Goal: Task Accomplishment & Management: Use online tool/utility

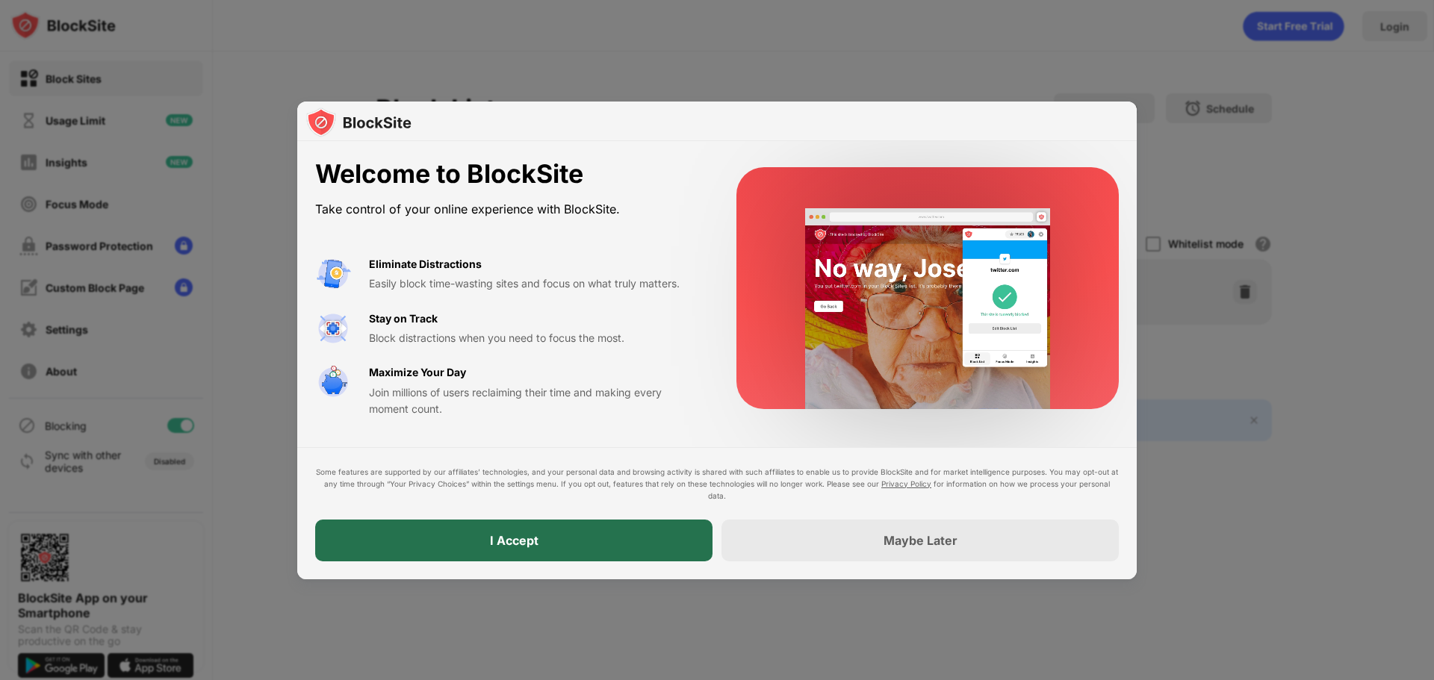
click at [646, 532] on div "I Accept" at bounding box center [513, 541] width 397 height 42
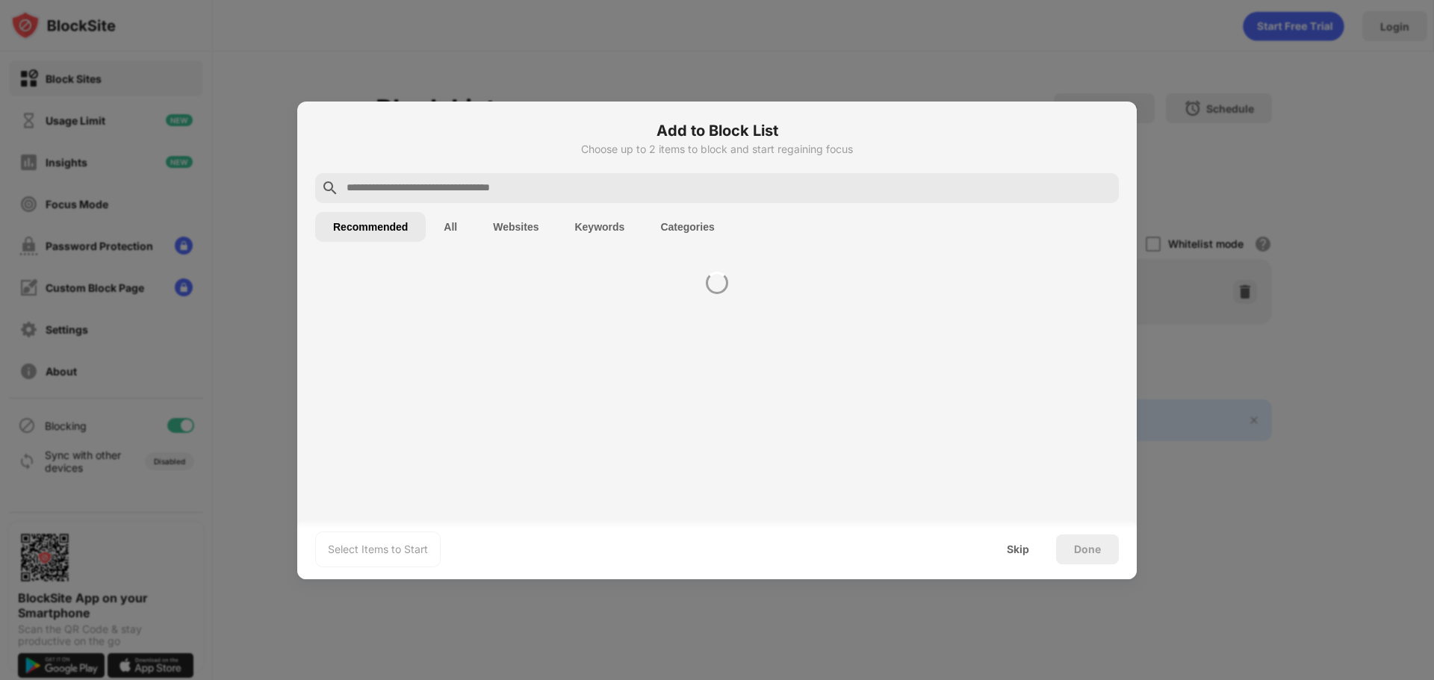
click at [768, 531] on div "Select Items to Start Skip Done" at bounding box center [716, 550] width 839 height 60
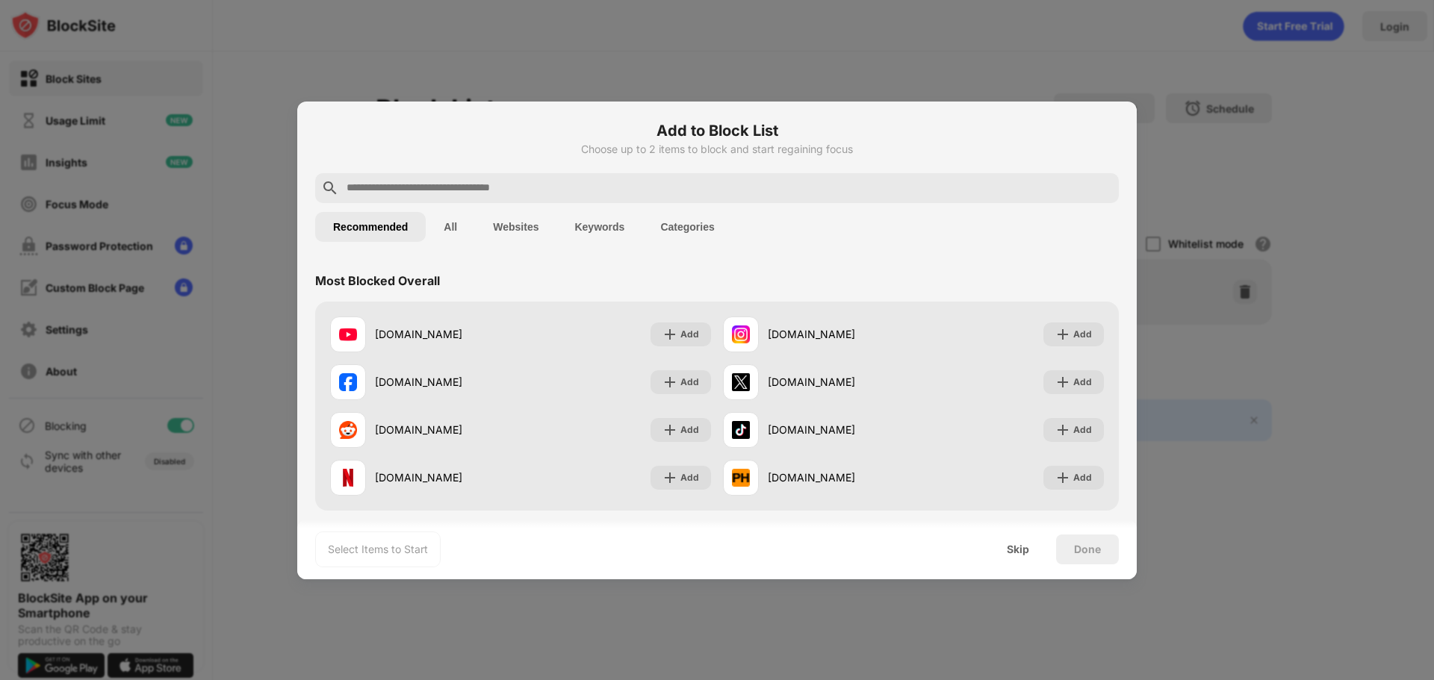
click at [410, 185] on input "text" at bounding box center [729, 188] width 768 height 18
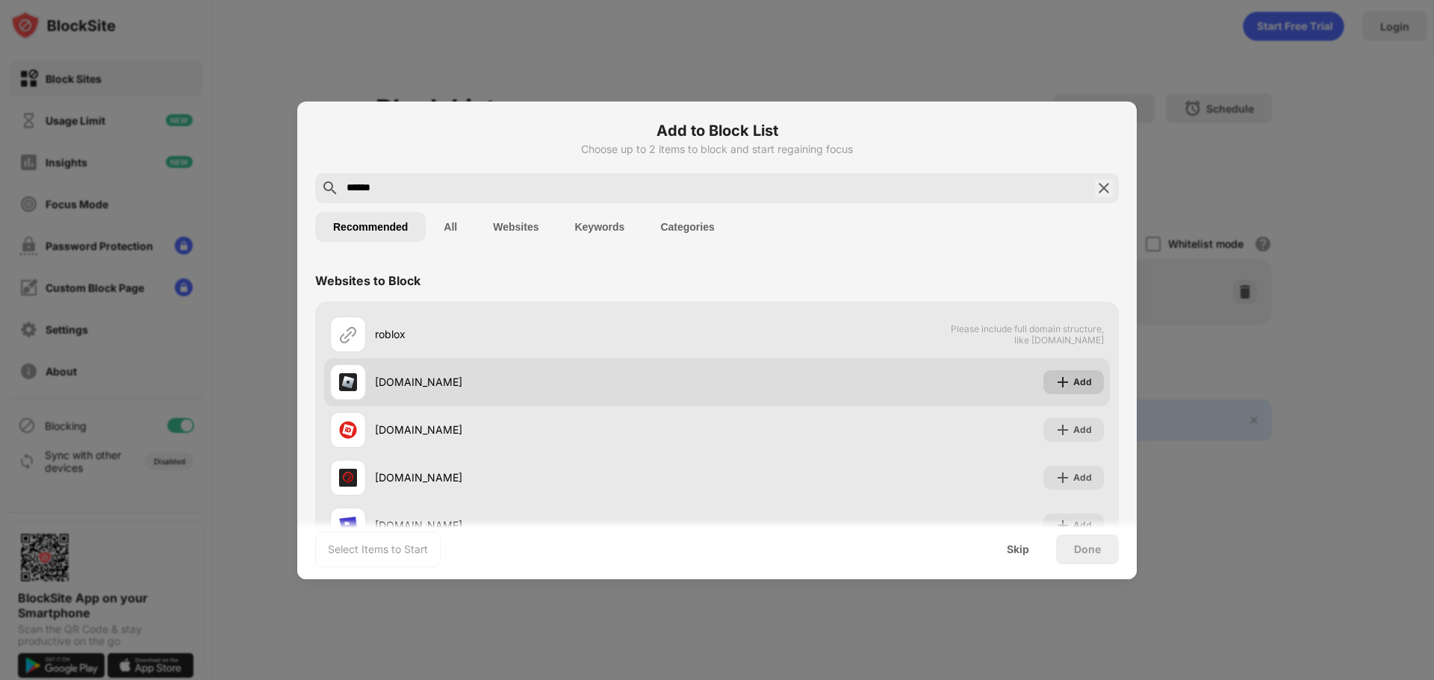
type input "******"
click at [1073, 375] on div "Add" at bounding box center [1082, 382] width 19 height 15
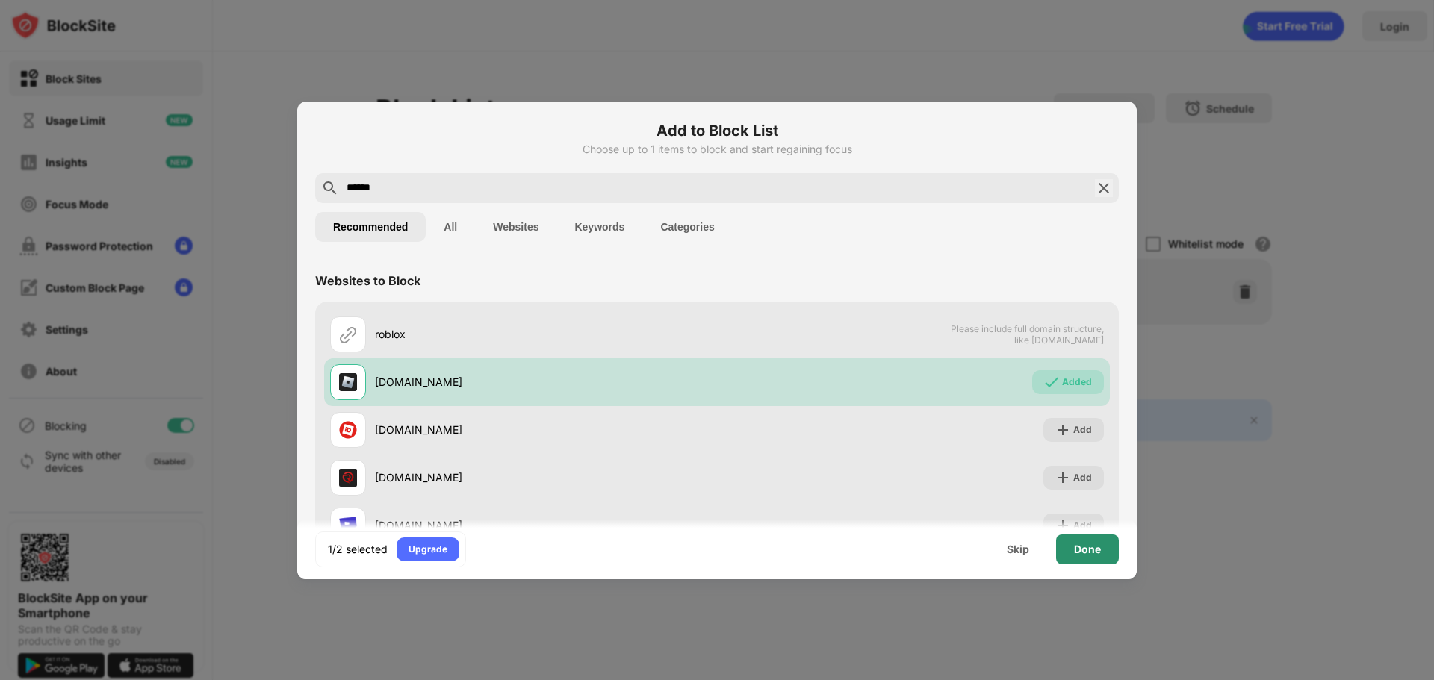
click at [1084, 555] on div "Done" at bounding box center [1087, 550] width 27 height 12
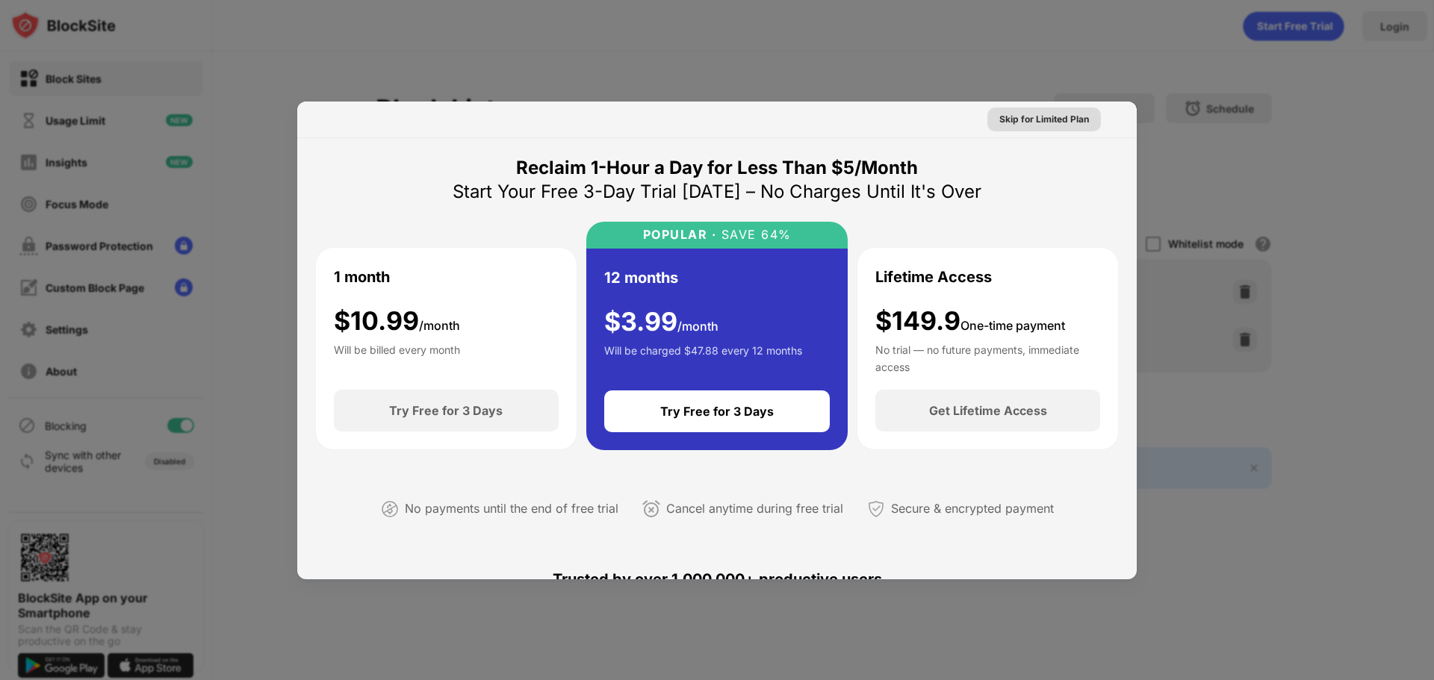
click at [1056, 120] on div "Skip for Limited Plan" at bounding box center [1044, 119] width 90 height 15
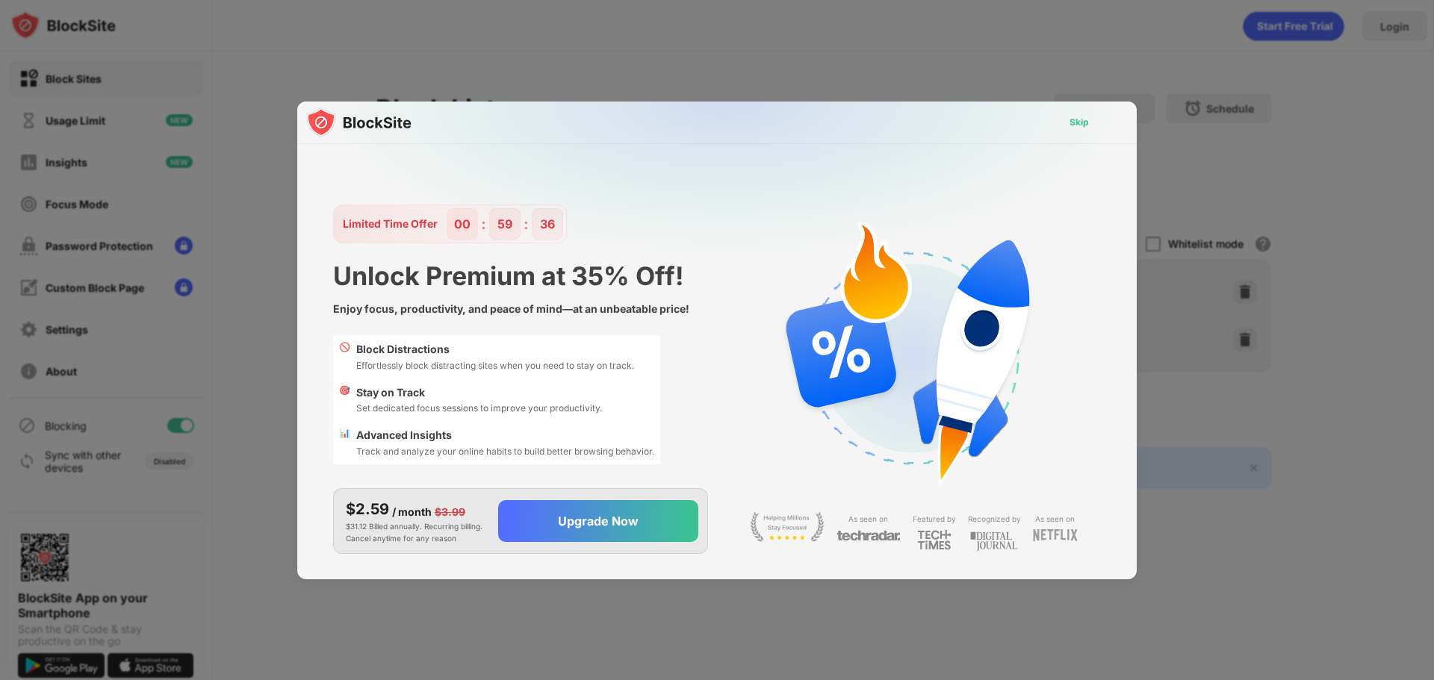
click at [1073, 122] on div "Skip" at bounding box center [1078, 122] width 19 height 15
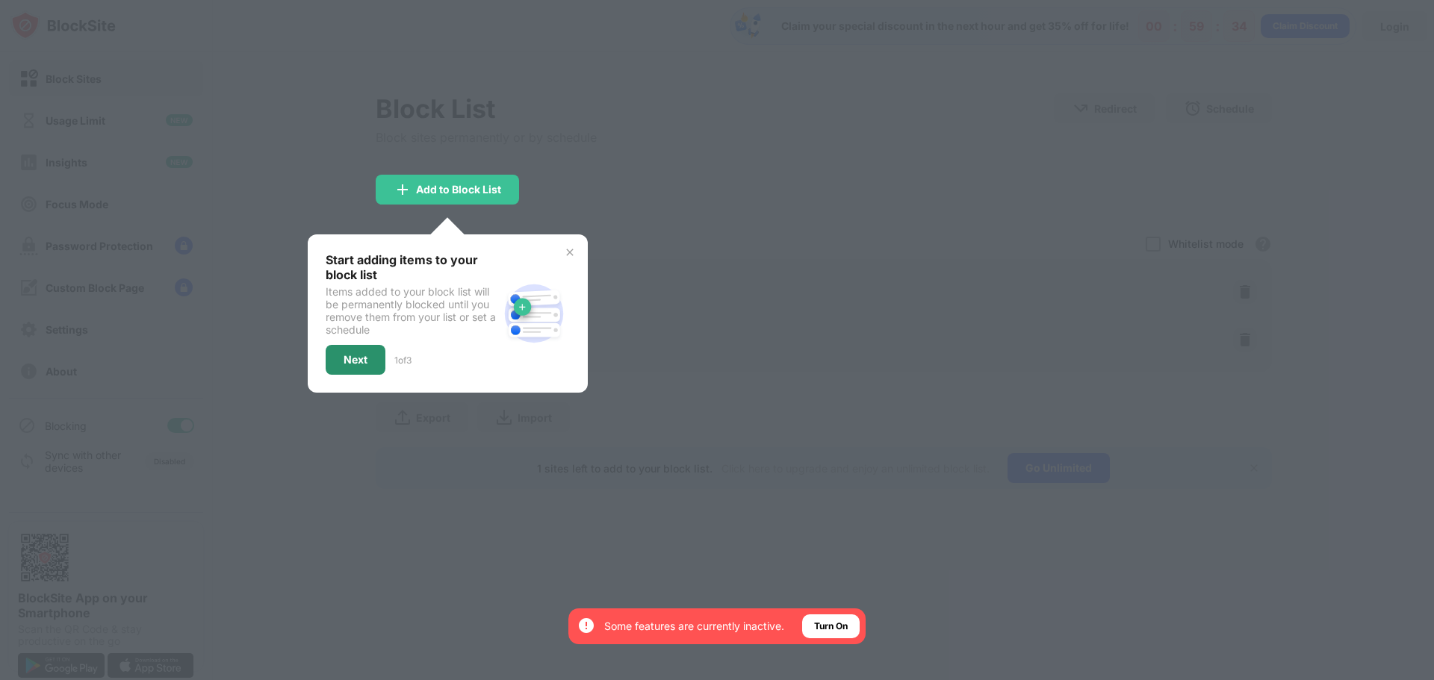
click at [369, 347] on div "Next" at bounding box center [356, 360] width 60 height 30
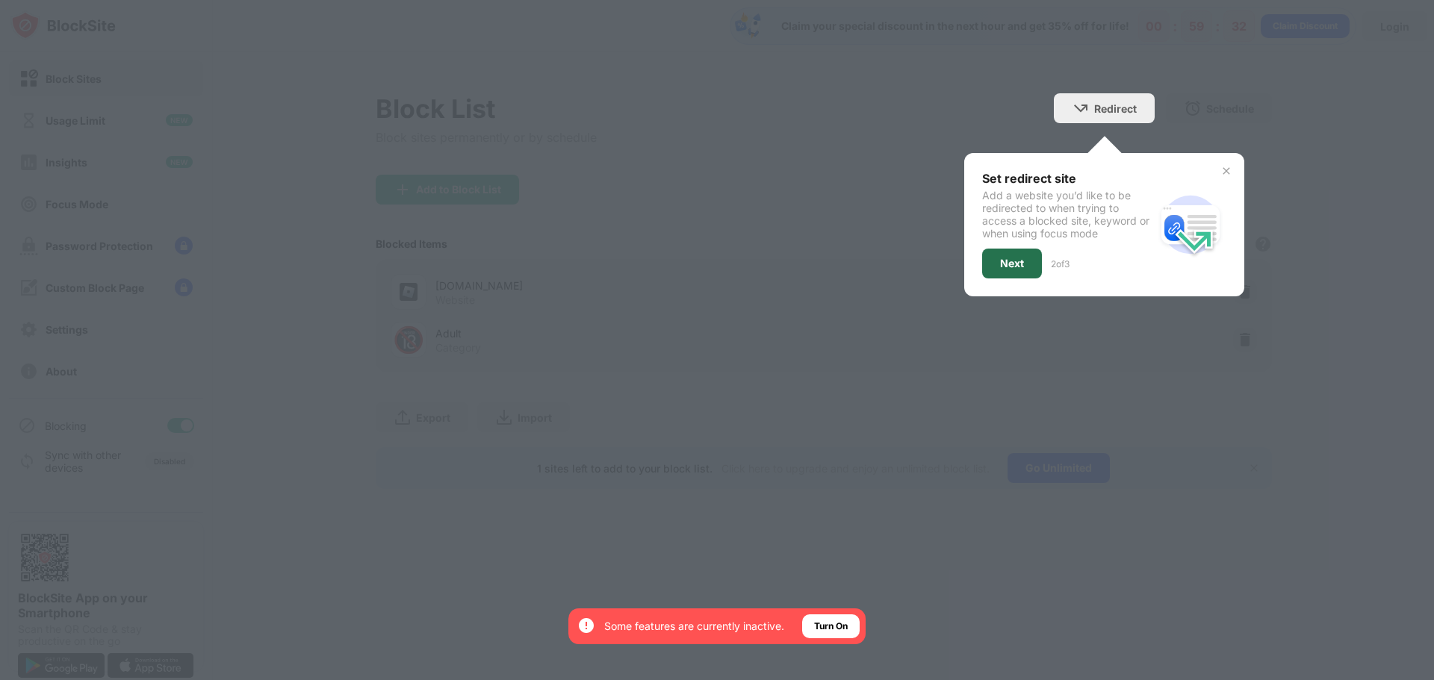
click at [1026, 252] on div "Next" at bounding box center [1012, 264] width 60 height 30
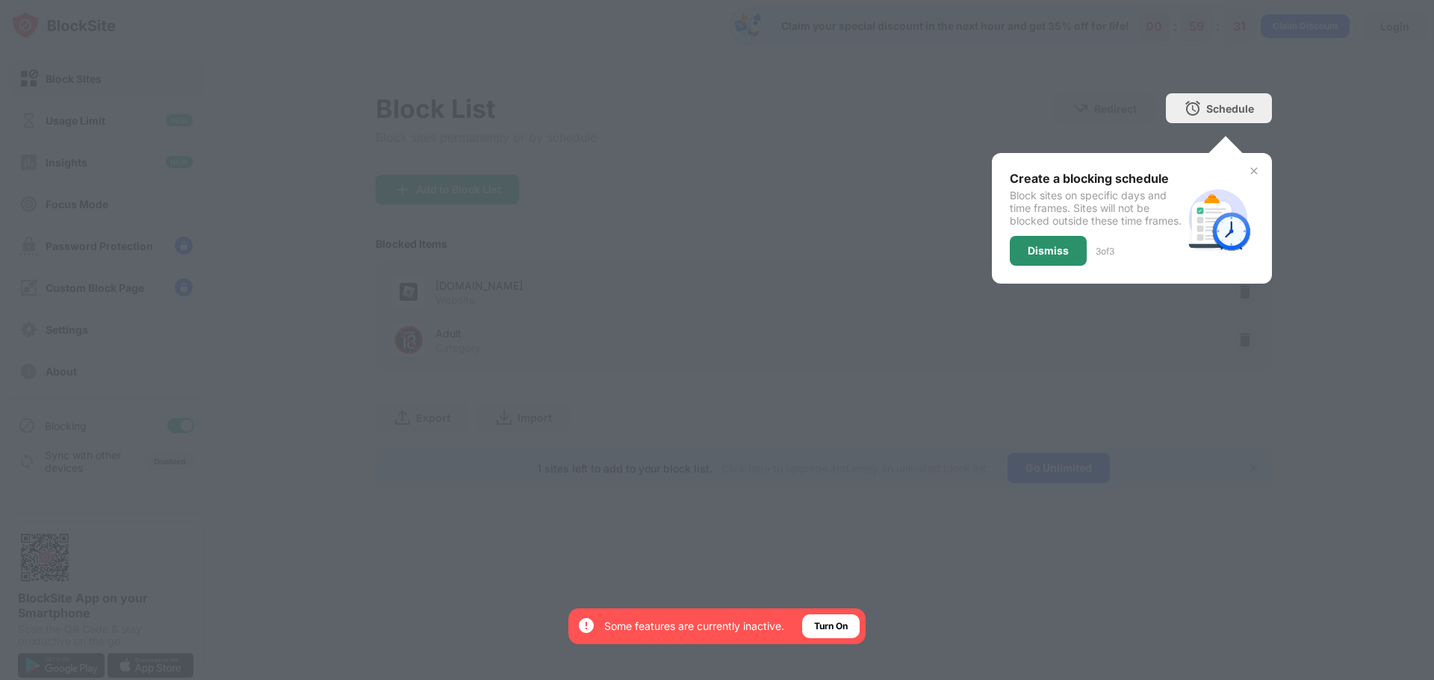
click at [1048, 257] on div "Dismiss" at bounding box center [1048, 251] width 41 height 12
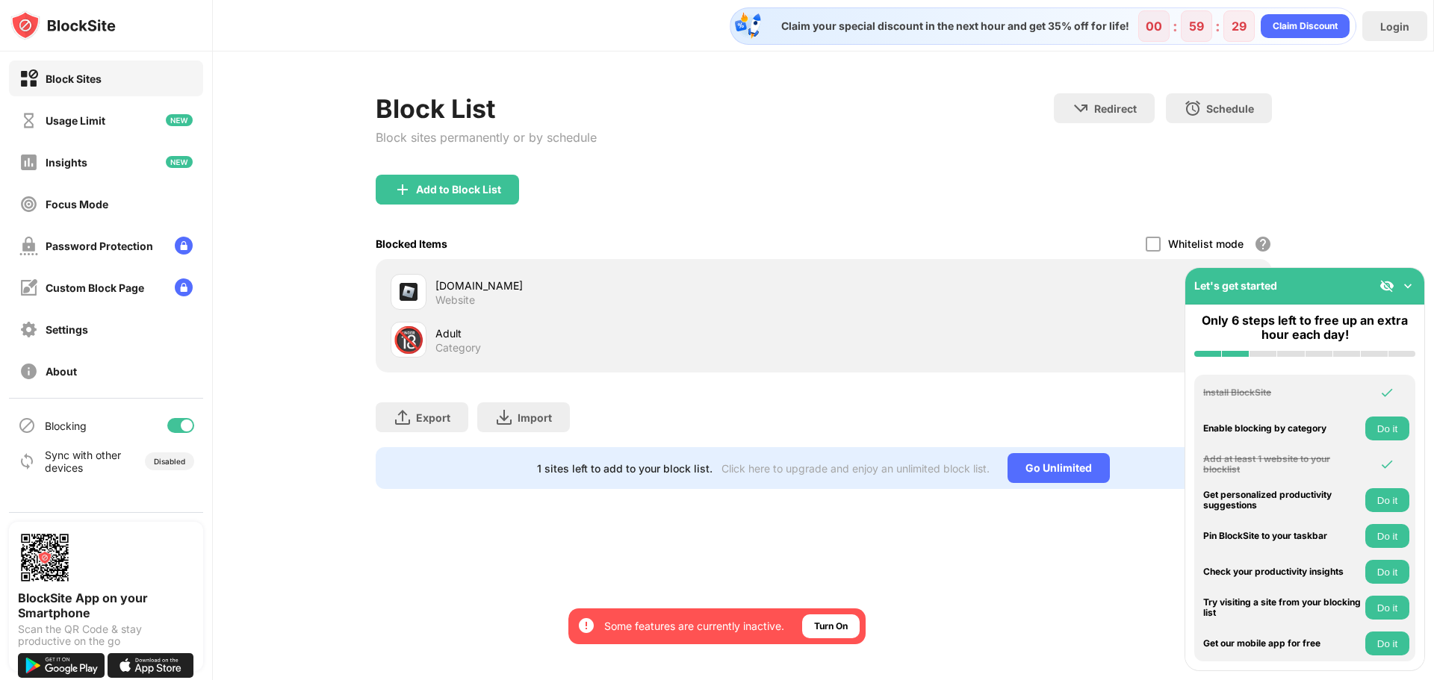
click at [1408, 282] on img at bounding box center [1407, 286] width 15 height 15
